Goal: Navigation & Orientation: Find specific page/section

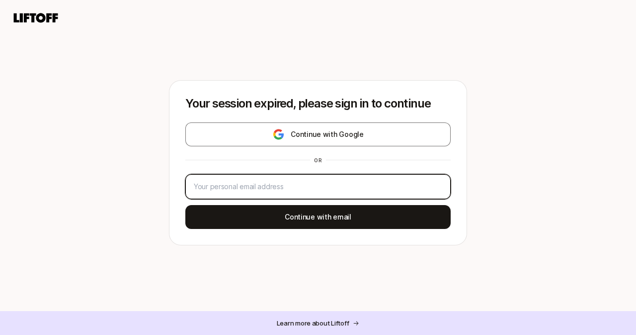
click at [374, 185] on input "email" at bounding box center [318, 186] width 249 height 12
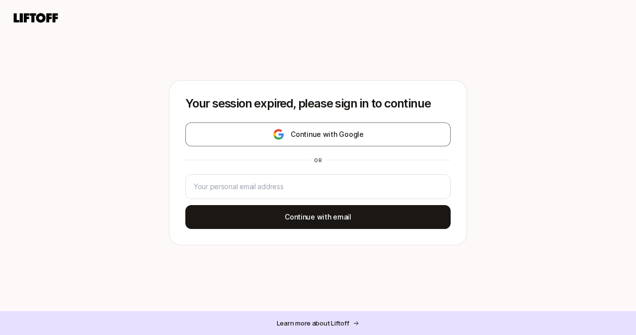
click at [190, 31] on nav at bounding box center [318, 18] width 636 height 36
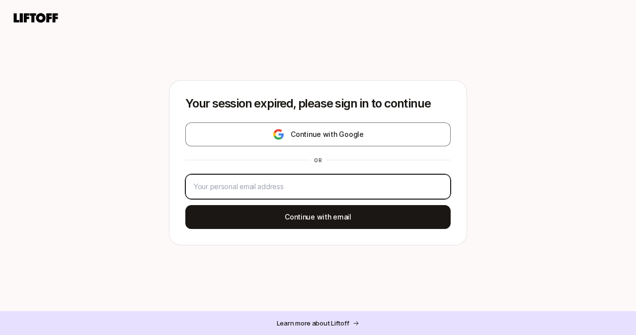
click at [221, 190] on input "email" at bounding box center [318, 186] width 249 height 12
type input "[EMAIL_ADDRESS][DOMAIN_NAME]"
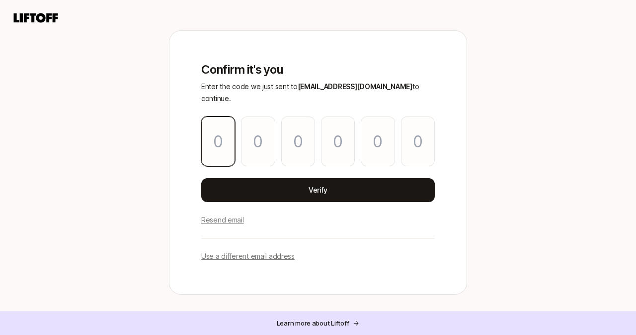
type input "4"
type input "9"
type input "3"
type input "0"
type input "6"
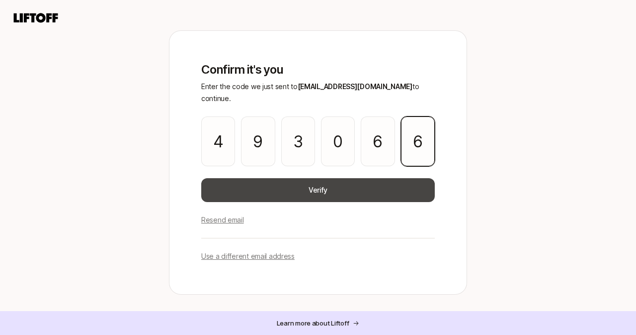
type input "6"
click at [401, 185] on button "Verify" at bounding box center [318, 190] width 234 height 24
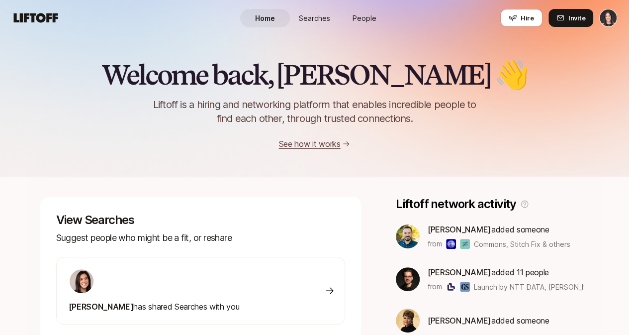
click at [311, 14] on span "Searches" at bounding box center [314, 18] width 31 height 10
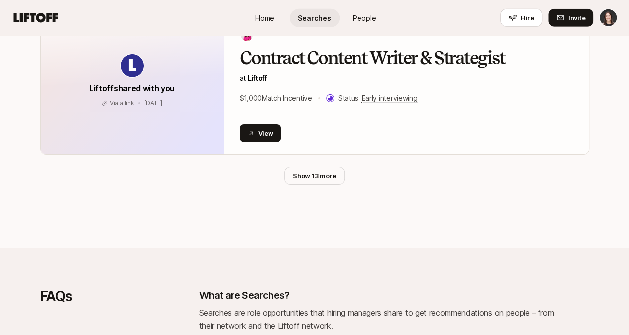
scroll to position [1618, 0]
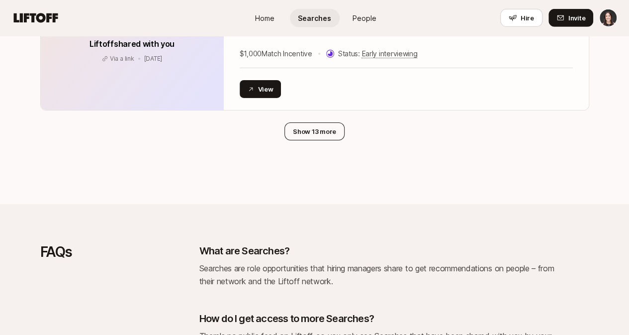
click at [304, 135] on button "Show 13 more" at bounding box center [314, 131] width 60 height 18
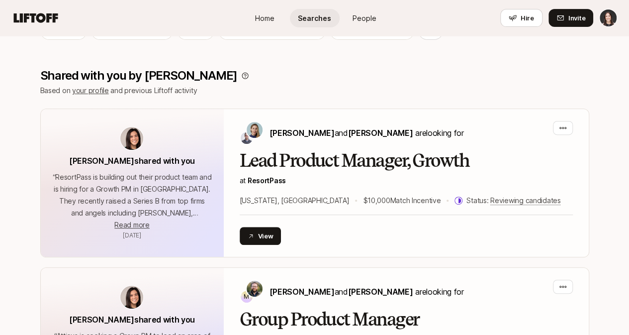
scroll to position [0, 0]
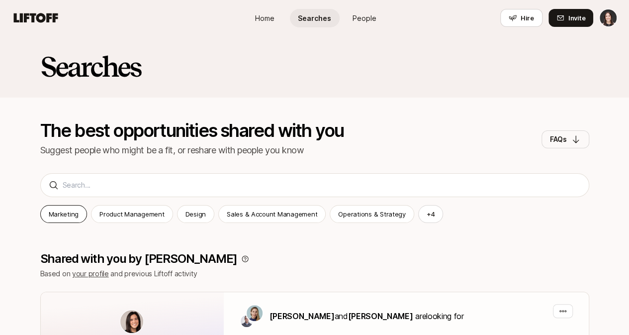
click at [63, 208] on div "Marketing" at bounding box center [63, 214] width 47 height 18
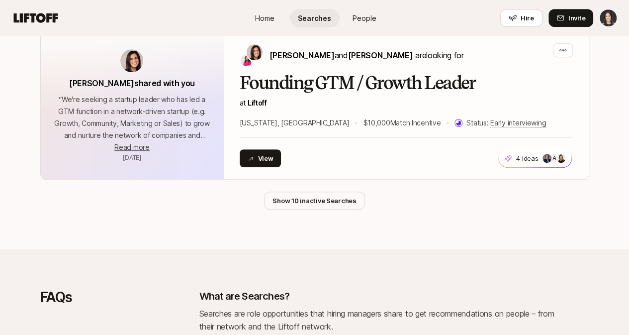
scroll to position [246, 0]
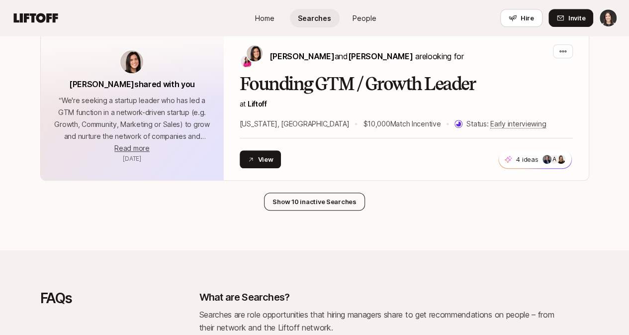
click at [311, 203] on button "Show 10 inactive Searches" at bounding box center [314, 201] width 101 height 18
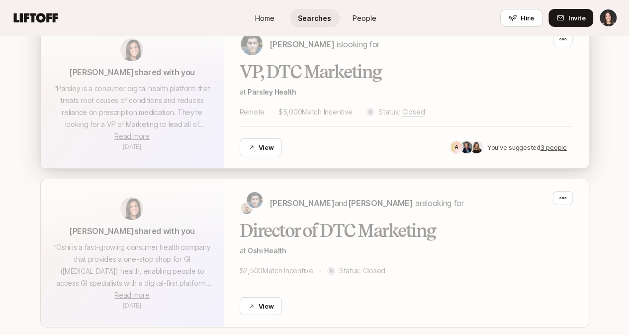
scroll to position [1937, 0]
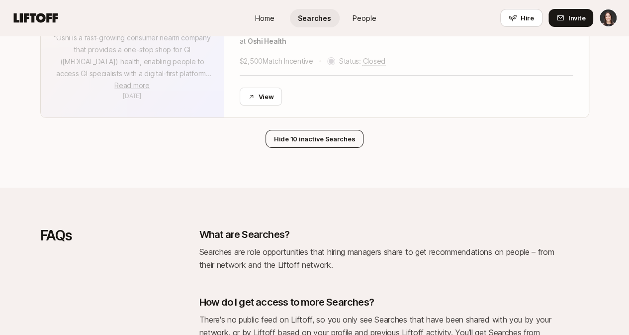
click at [321, 130] on button "Hide 10 inactive Searches" at bounding box center [314, 139] width 98 height 18
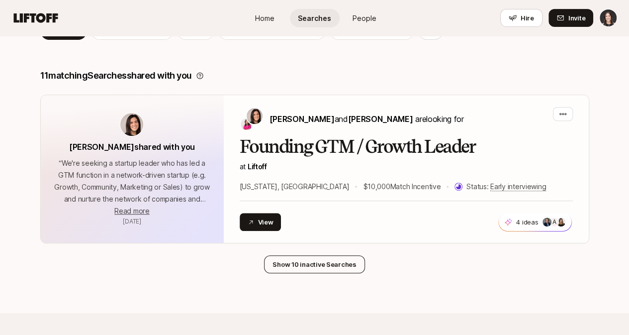
scroll to position [0, 0]
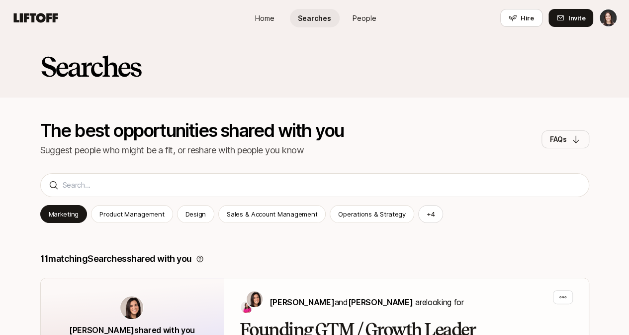
click at [362, 19] on span "People" at bounding box center [364, 18] width 24 height 10
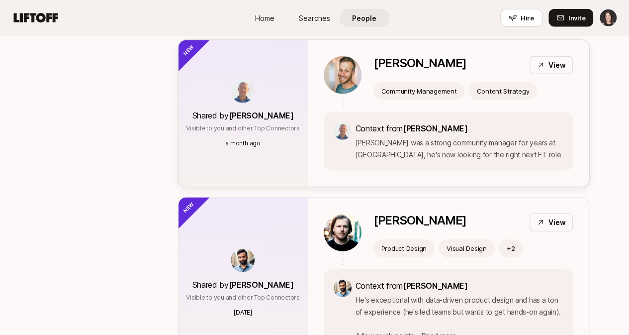
scroll to position [1322, 0]
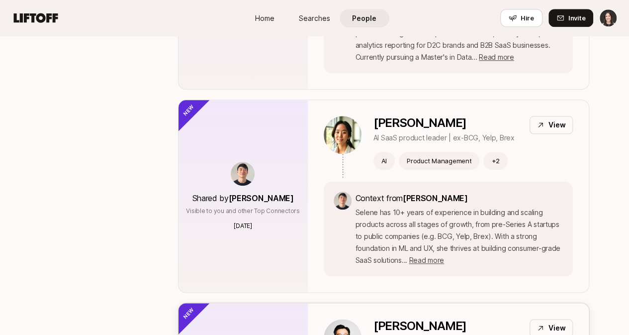
scroll to position [2302, 0]
